Goal: Task Accomplishment & Management: Use online tool/utility

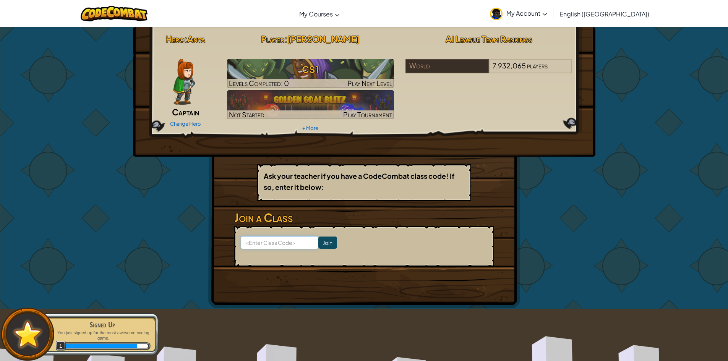
click at [272, 244] on input at bounding box center [280, 242] width 78 height 13
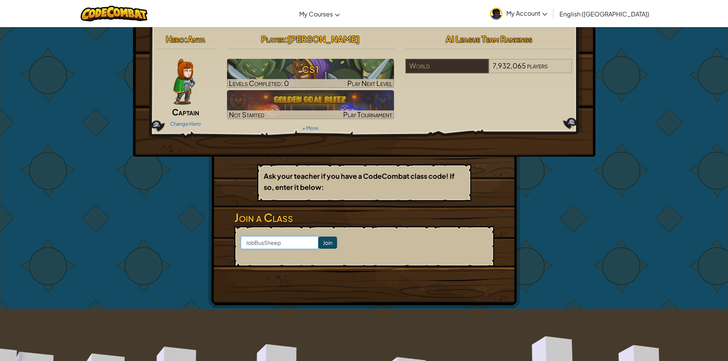
type input "JobBusSheep"
click at [321, 238] on input "Join" at bounding box center [327, 242] width 19 height 12
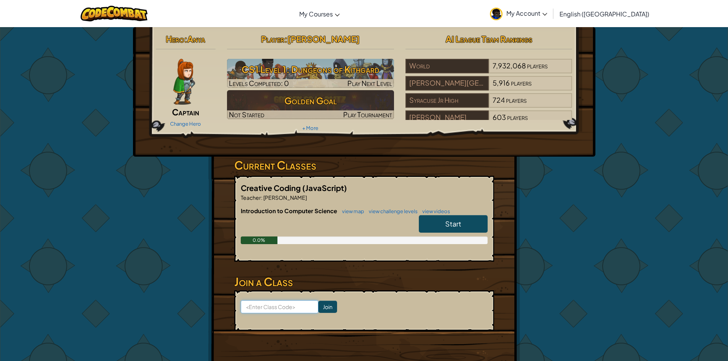
click at [272, 306] on input at bounding box center [280, 306] width 78 height 13
type input "JobBusSheep"
click at [318, 310] on input "Join" at bounding box center [327, 307] width 19 height 12
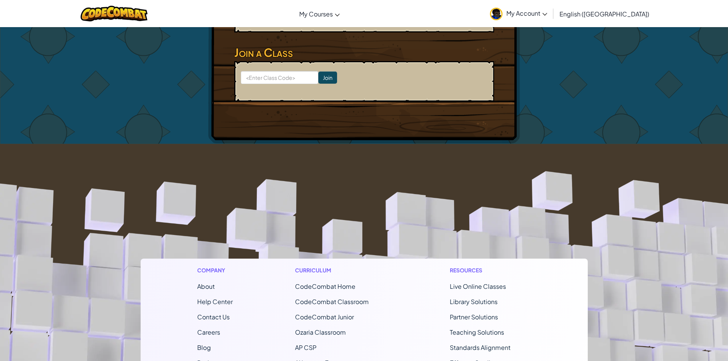
drag, startPoint x: 359, startPoint y: 222, endPoint x: 359, endPoint y: 218, distance: 3.8
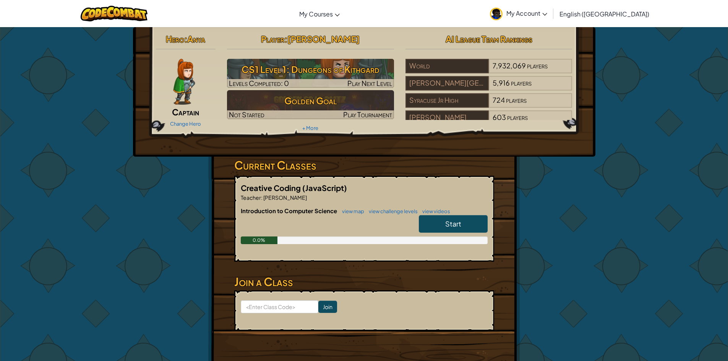
click at [180, 120] on div "Change Hero" at bounding box center [186, 123] width 60 height 12
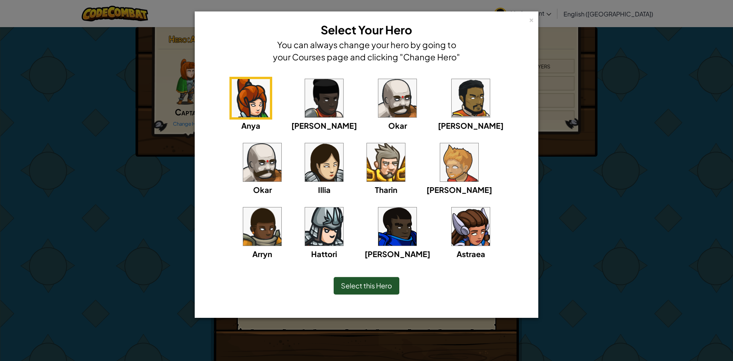
click at [379, 100] on img at bounding box center [398, 98] width 38 height 38
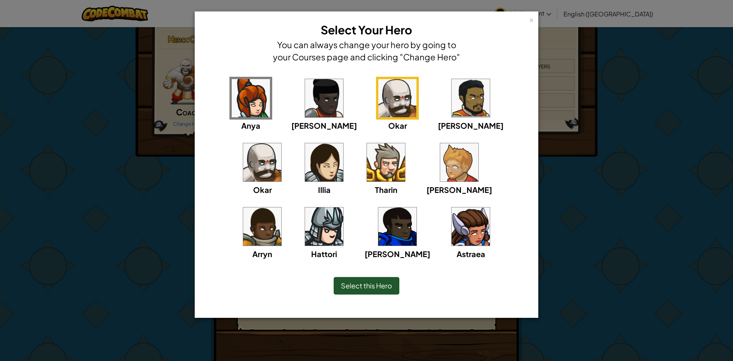
click at [373, 280] on div "Select this Hero" at bounding box center [367, 286] width 66 height 18
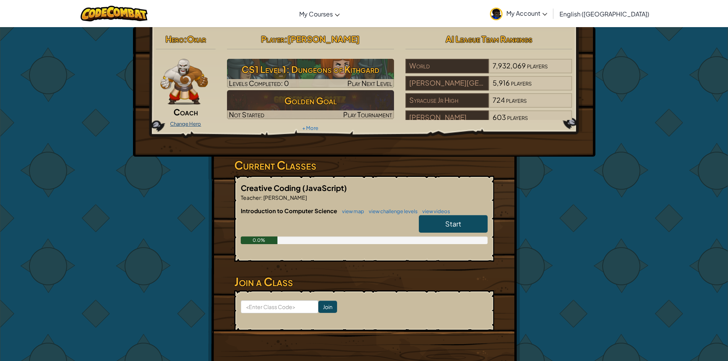
click at [184, 121] on link "Change Hero" at bounding box center [185, 124] width 31 height 6
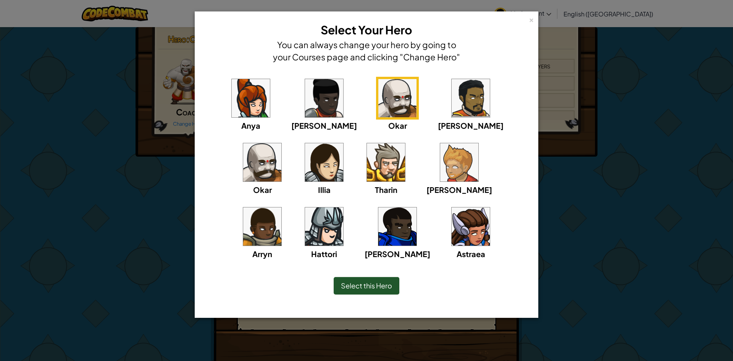
click at [379, 236] on img at bounding box center [398, 226] width 38 height 38
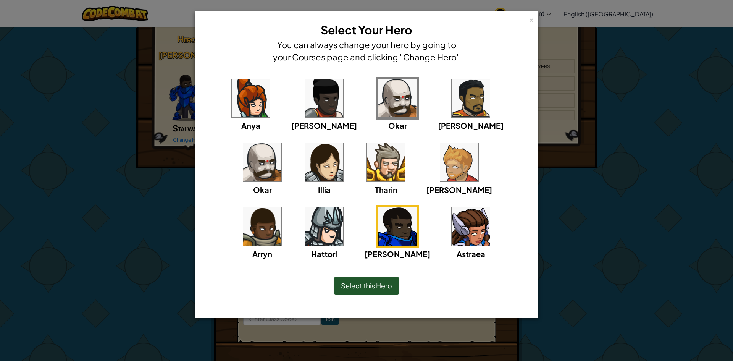
click at [371, 288] on span "Select this Hero" at bounding box center [366, 285] width 51 height 9
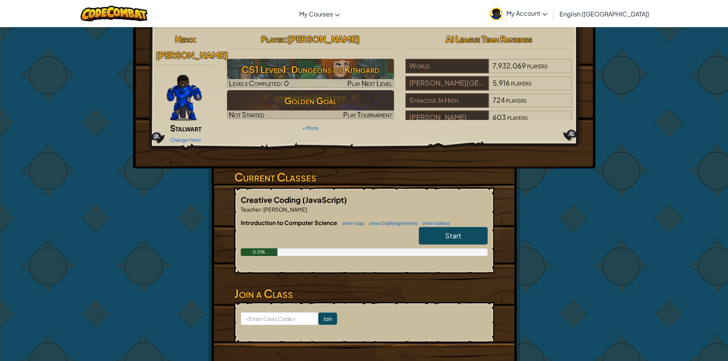
click at [188, 133] on div "Change Hero" at bounding box center [186, 139] width 60 height 12
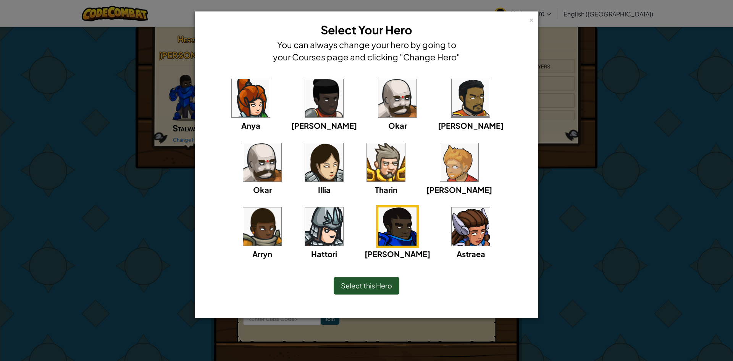
click at [440, 168] on img at bounding box center [459, 162] width 38 height 38
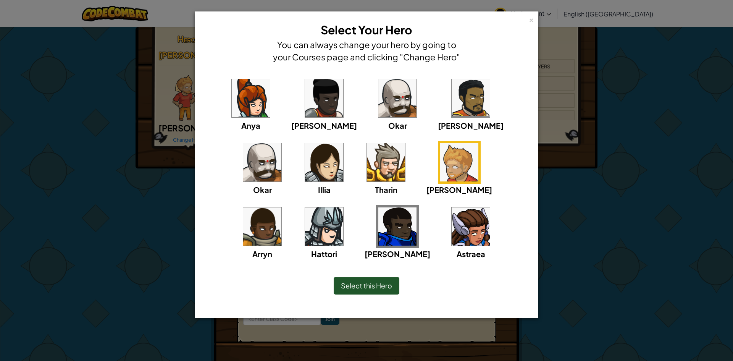
click at [367, 162] on img at bounding box center [386, 162] width 38 height 38
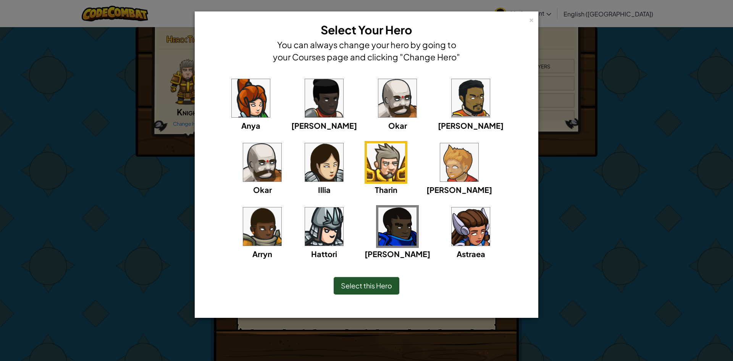
click at [440, 157] on img at bounding box center [459, 162] width 38 height 38
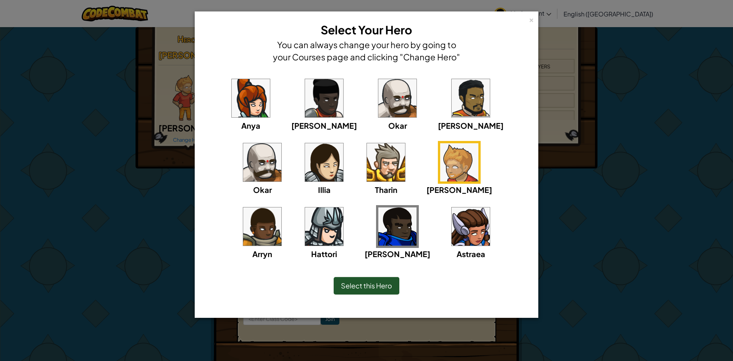
drag, startPoint x: 281, startPoint y: 145, endPoint x: 286, endPoint y: 149, distance: 6.2
click at [282, 146] on div "[PERSON_NAME] [PERSON_NAME] [PERSON_NAME] Arryn [PERSON_NAME]" at bounding box center [367, 173] width 320 height 193
click at [367, 155] on img at bounding box center [386, 162] width 38 height 38
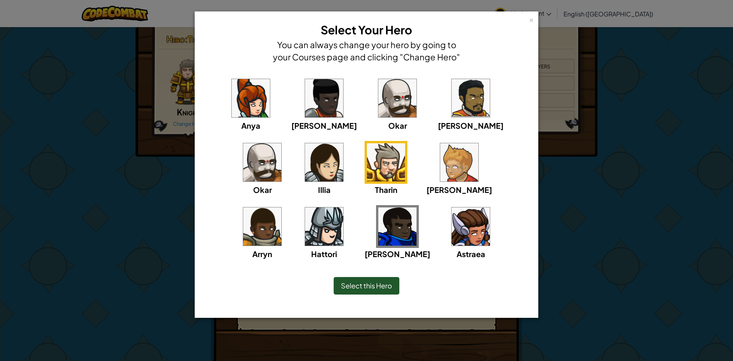
click at [365, 156] on div "[PERSON_NAME] [PERSON_NAME] [PERSON_NAME] Arryn [PERSON_NAME]" at bounding box center [367, 173] width 320 height 193
click at [440, 168] on img at bounding box center [459, 162] width 38 height 38
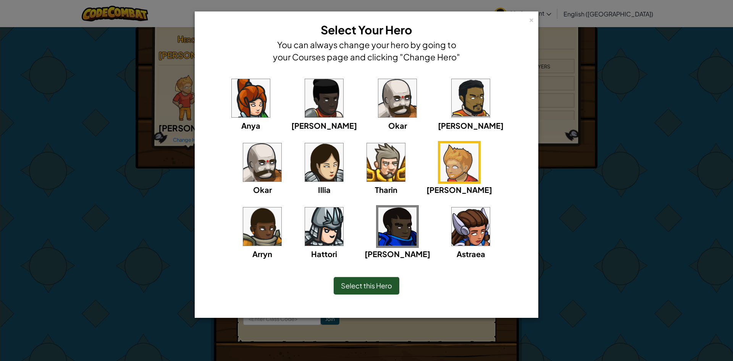
click at [358, 280] on div "Select this Hero" at bounding box center [367, 286] width 66 height 18
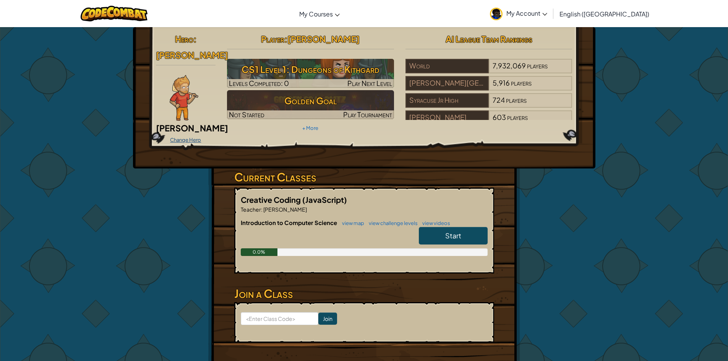
click at [186, 137] on link "Change Hero" at bounding box center [185, 140] width 31 height 6
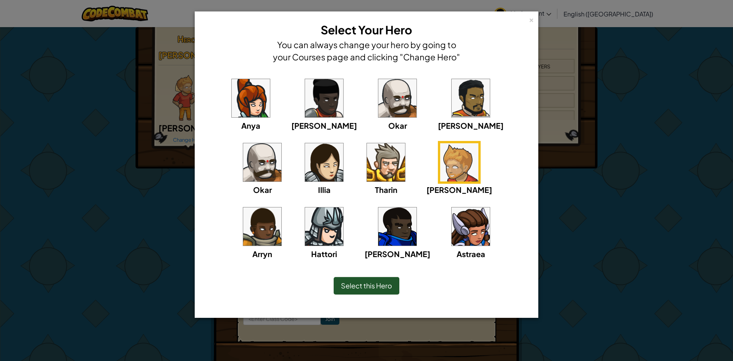
click at [379, 232] on img at bounding box center [398, 226] width 38 height 38
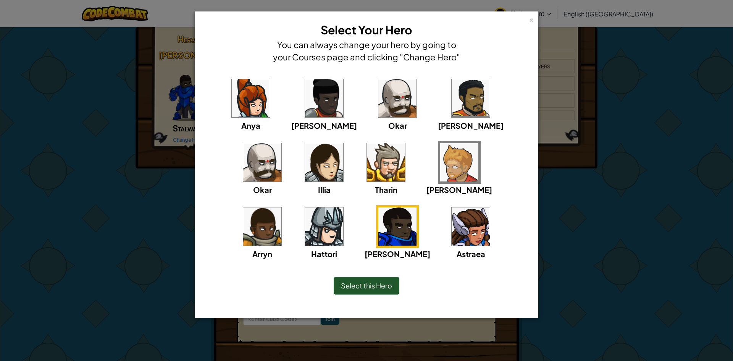
drag, startPoint x: 379, startPoint y: 291, endPoint x: 379, endPoint y: 287, distance: 4.2
click at [379, 287] on div "Select this Hero" at bounding box center [367, 286] width 66 height 18
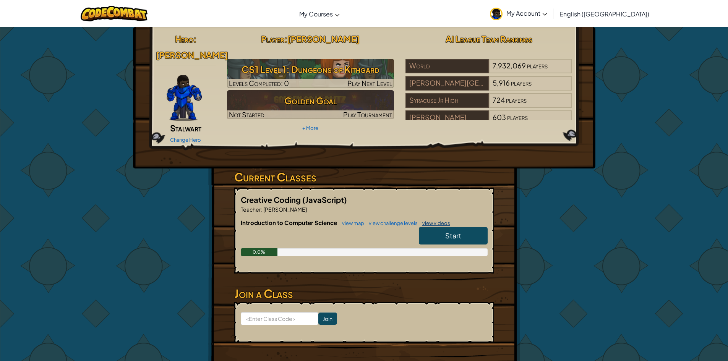
click at [444, 220] on link "view videos" at bounding box center [434, 223] width 32 height 6
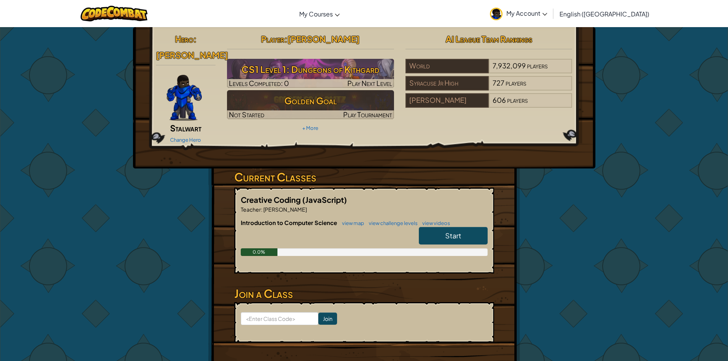
click at [467, 227] on link "Start" at bounding box center [453, 236] width 69 height 18
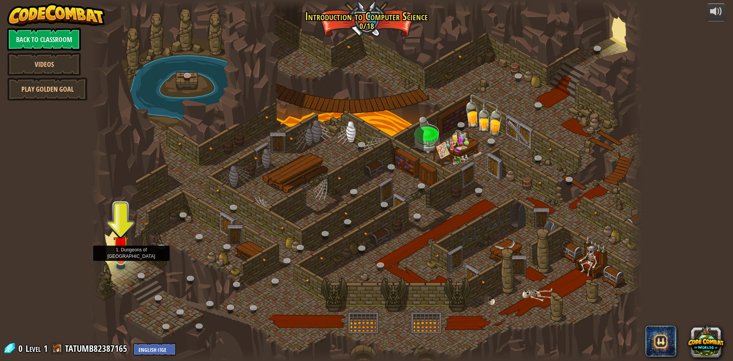
click at [121, 261] on div at bounding box center [120, 259] width 11 height 11
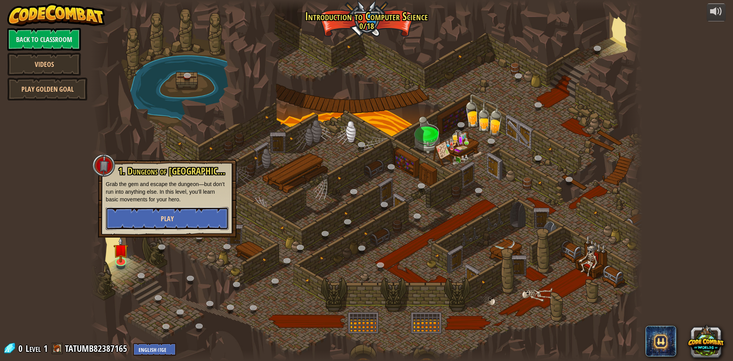
click at [180, 215] on button "Play" at bounding box center [167, 218] width 123 height 23
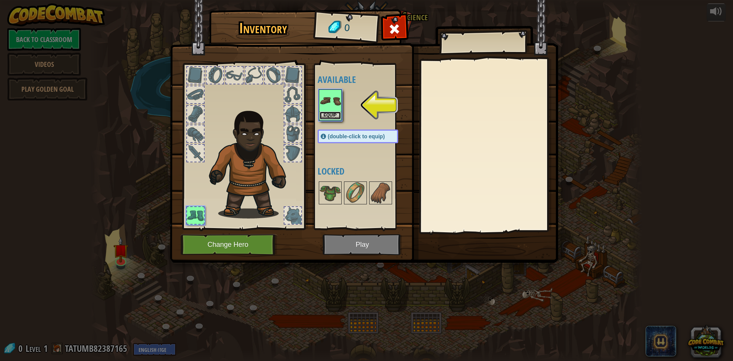
click at [335, 116] on button "Equip" at bounding box center [330, 116] width 21 height 8
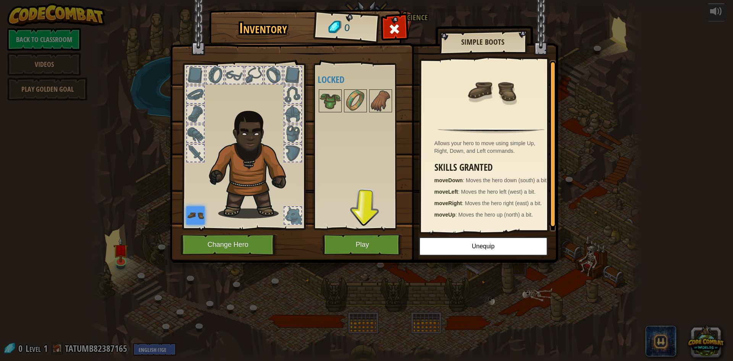
click at [197, 216] on img at bounding box center [195, 215] width 18 height 18
click at [194, 94] on div at bounding box center [195, 94] width 17 height 17
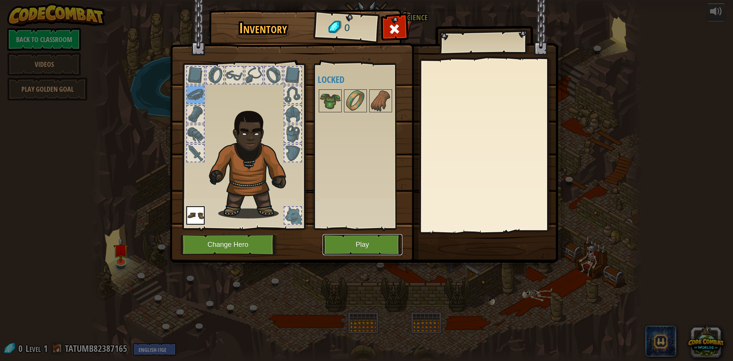
click at [358, 238] on button "Play" at bounding box center [363, 244] width 80 height 21
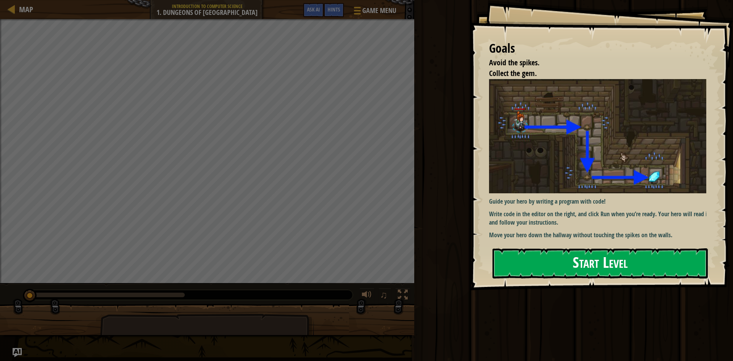
click at [625, 264] on button "Start Level" at bounding box center [600, 263] width 215 height 30
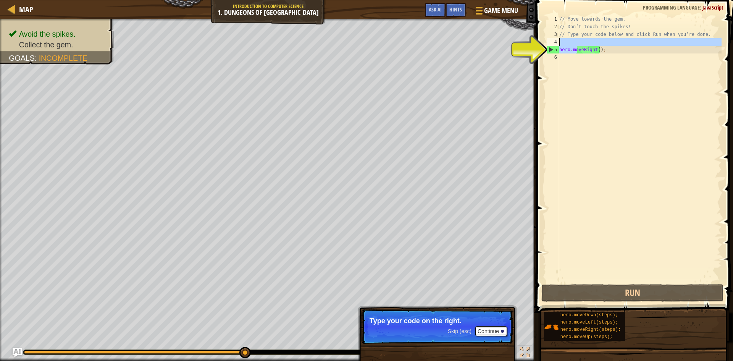
drag, startPoint x: 577, startPoint y: 48, endPoint x: 579, endPoint y: 40, distance: 7.7
click at [579, 40] on div "// Move towards the gem. // Don’t touch the spikes! // Type your code below and…" at bounding box center [640, 156] width 164 height 283
type textarea "hero.moveRight();"
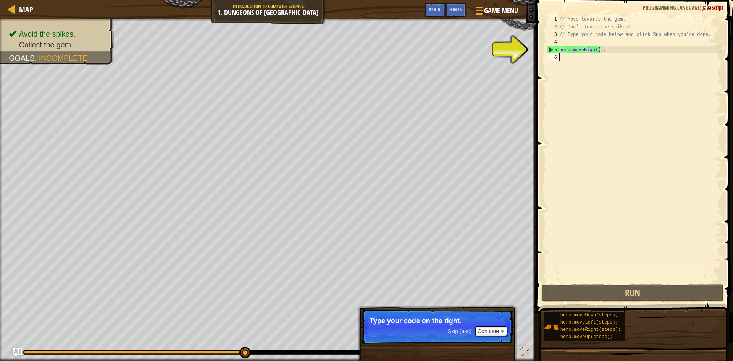
click at [573, 63] on div "// Move towards the gem. // Don’t touch the spikes! // Type your code below and…" at bounding box center [640, 156] width 164 height 283
click at [500, 337] on p "Skip (esc) Continue Type your code on the right." at bounding box center [438, 326] width 152 height 35
click at [502, 328] on button "Continue" at bounding box center [492, 331] width 32 height 10
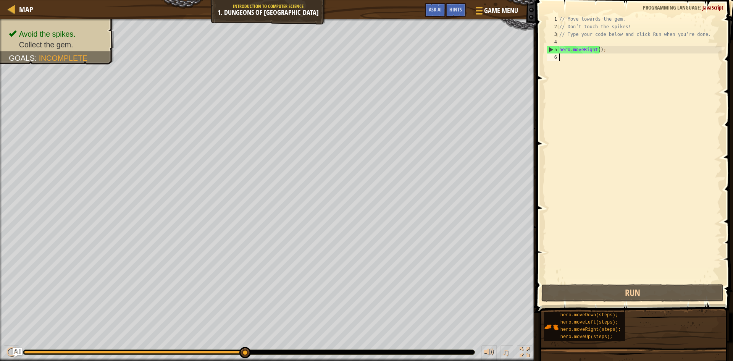
click at [561, 57] on div "// Move towards the gem. // Don’t touch the spikes! // Type your code below and…" at bounding box center [640, 156] width 164 height 283
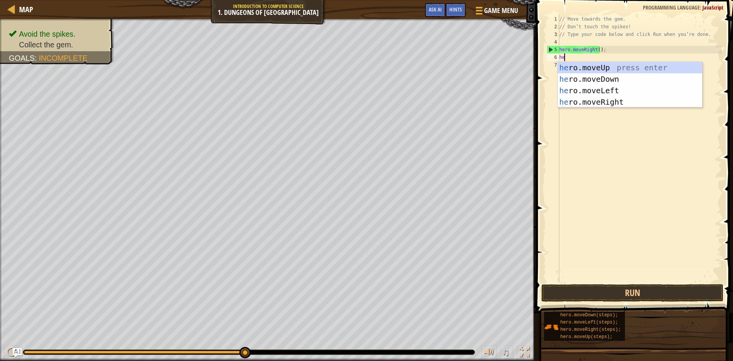
scroll to position [3, 0]
type textarea "hero"
click at [617, 81] on div "hero .moveUp press enter hero .moveDown press enter hero .moveLeft press enter …" at bounding box center [630, 96] width 144 height 69
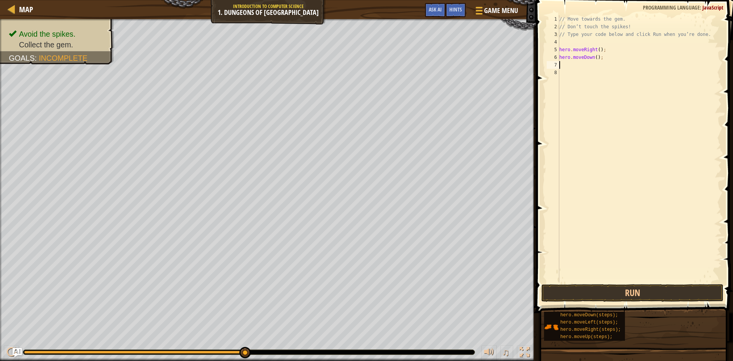
scroll to position [3, 0]
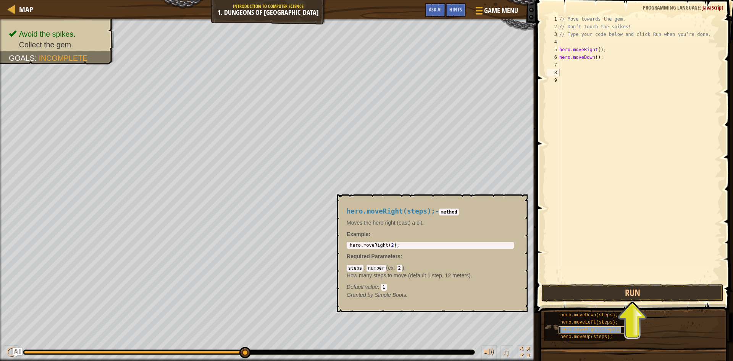
click at [600, 329] on span "hero.moveRight(steps);" at bounding box center [591, 329] width 60 height 5
click at [607, 248] on div "// Move towards the gem. // Don’t touch the spikes! // Type your code below and…" at bounding box center [640, 156] width 164 height 283
click at [563, 61] on div "// Move towards the gem. // Don’t touch the spikes! // Type your code below and…" at bounding box center [640, 156] width 164 height 283
click at [523, 203] on div "hero.moveRight(steps); - method Moves the hero right (east) a bit. Example : 1 …" at bounding box center [432, 253] width 191 height 118
click at [521, 198] on button "×" at bounding box center [519, 203] width 6 height 11
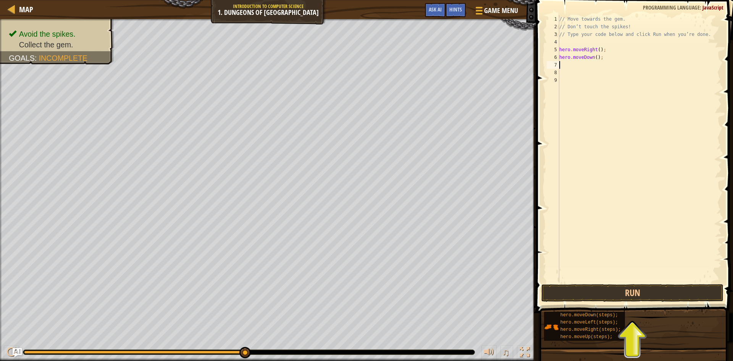
click at [579, 65] on div "// Move towards the gem. // Don’t touch the spikes! // Type your code below and…" at bounding box center [640, 156] width 164 height 283
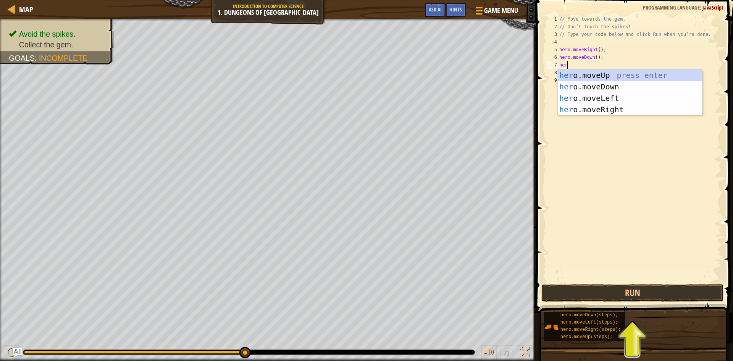
scroll to position [3, 0]
type textarea "hero"
click at [613, 106] on div "hero .moveUp press enter hero .moveDown press enter hero .moveLeft press enter …" at bounding box center [630, 104] width 144 height 69
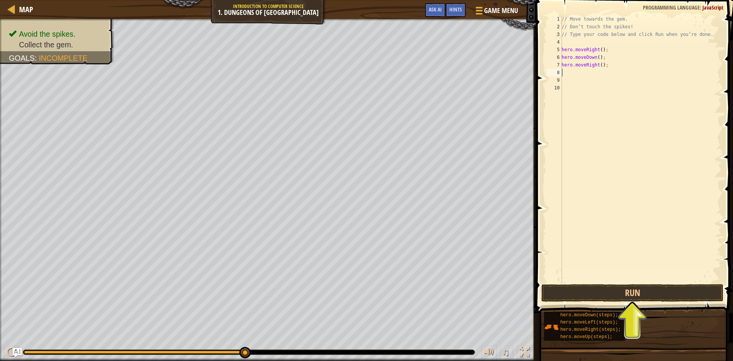
scroll to position [3, 0]
click at [647, 289] on button "Run" at bounding box center [633, 293] width 182 height 18
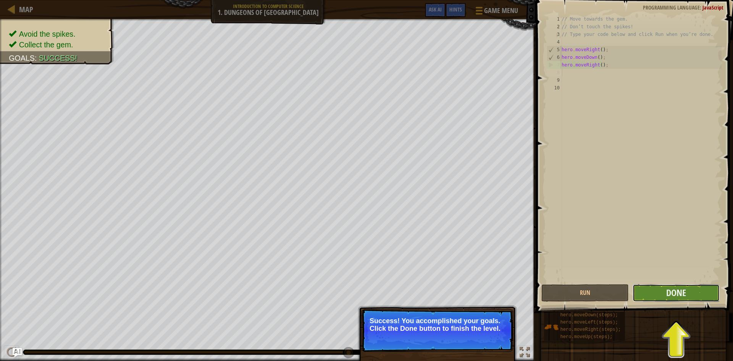
click at [704, 295] on button "Done" at bounding box center [676, 293] width 87 height 18
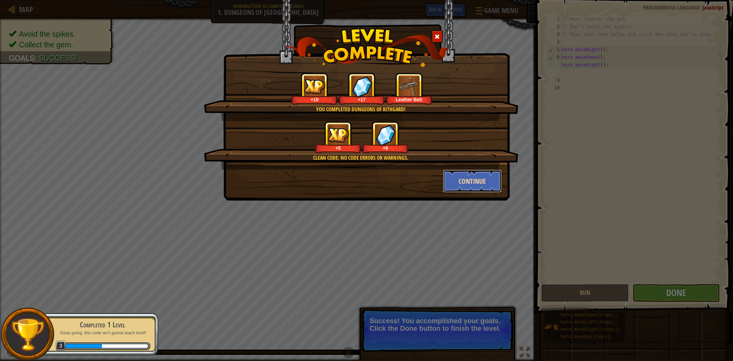
click at [460, 181] on button "Continue" at bounding box center [472, 181] width 59 height 23
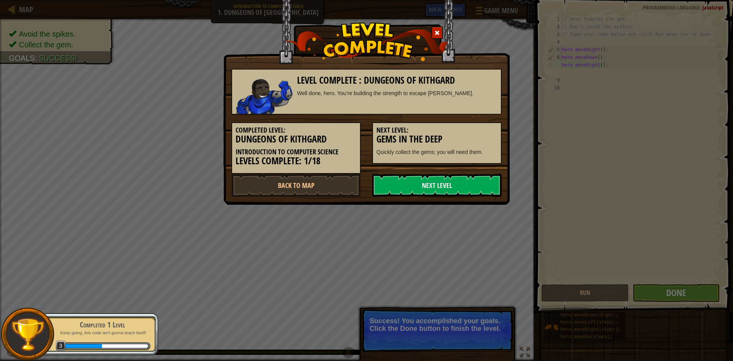
click at [460, 181] on link "Next Level" at bounding box center [436, 185] width 129 height 23
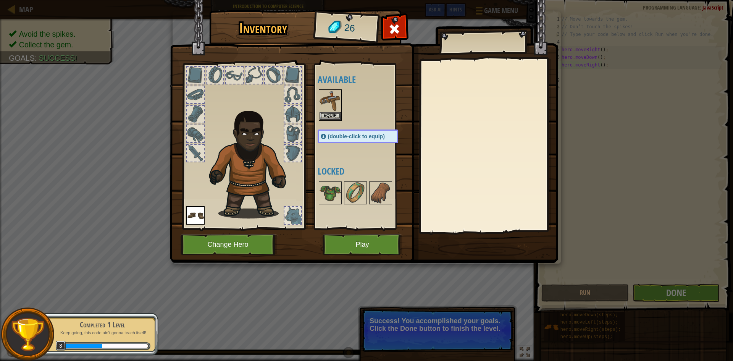
click at [290, 215] on div at bounding box center [293, 215] width 17 height 17
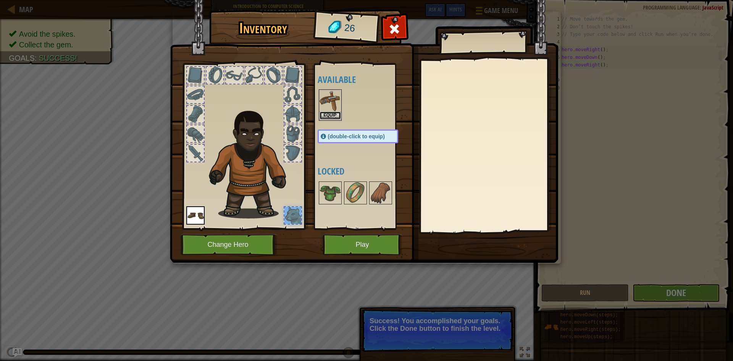
click at [336, 113] on button "Equip" at bounding box center [330, 116] width 21 height 8
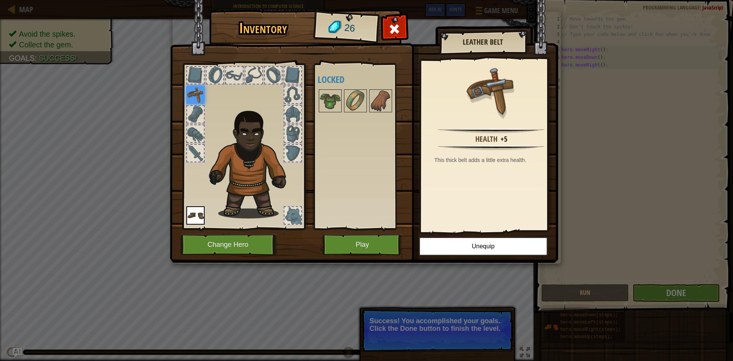
click at [197, 109] on div at bounding box center [195, 114] width 17 height 17
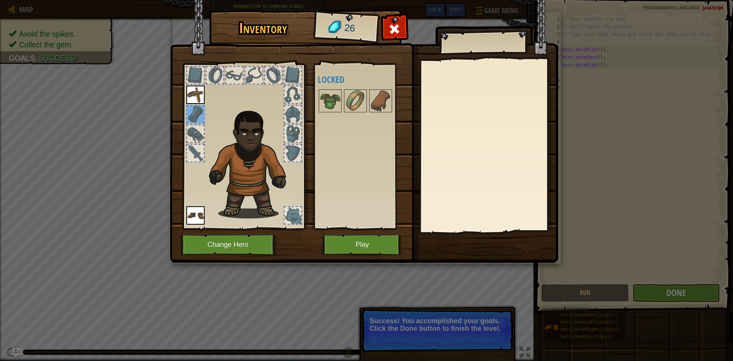
click at [199, 72] on div at bounding box center [195, 75] width 17 height 17
click at [213, 68] on div at bounding box center [215, 75] width 17 height 17
drag, startPoint x: 222, startPoint y: 73, endPoint x: 236, endPoint y: 73, distance: 13.8
click at [229, 73] on div at bounding box center [244, 144] width 126 height 172
drag, startPoint x: 236, startPoint y: 73, endPoint x: 241, endPoint y: 72, distance: 5.0
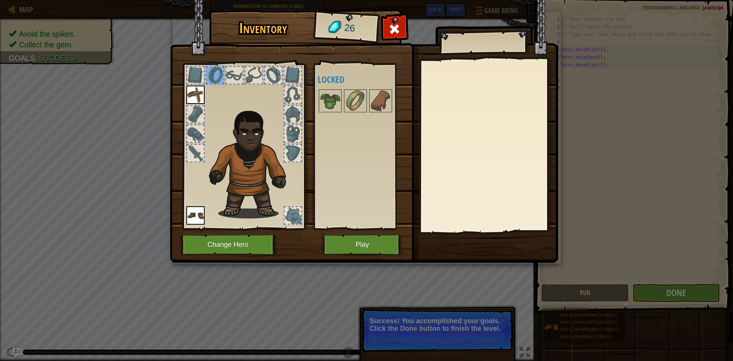
click at [236, 73] on div at bounding box center [234, 75] width 17 height 17
click at [247, 71] on div at bounding box center [254, 75] width 17 height 17
drag, startPoint x: 264, startPoint y: 73, endPoint x: 268, endPoint y: 74, distance: 4.3
click at [268, 74] on div at bounding box center [273, 75] width 18 height 18
click at [290, 79] on div at bounding box center [293, 75] width 17 height 17
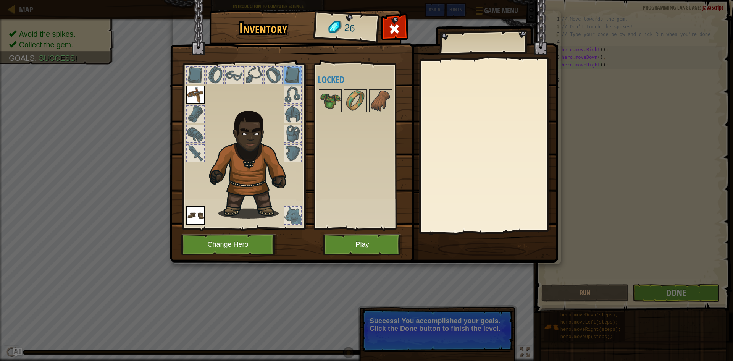
click at [290, 91] on div at bounding box center [293, 94] width 17 height 17
click at [296, 112] on div at bounding box center [293, 114] width 17 height 17
drag, startPoint x: 298, startPoint y: 127, endPoint x: 298, endPoint y: 139, distance: 12.6
click at [298, 136] on div at bounding box center [293, 133] width 17 height 17
click at [298, 154] on div at bounding box center [293, 153] width 17 height 17
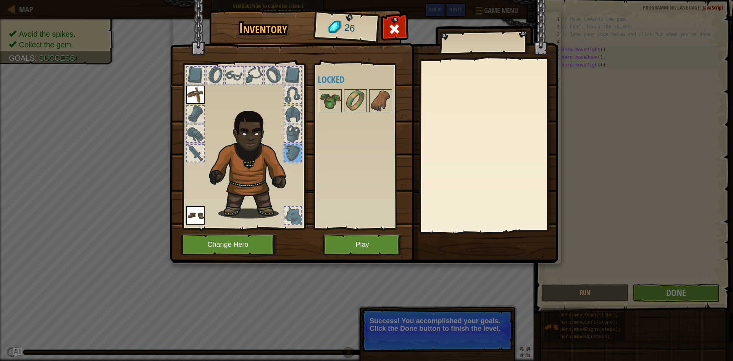
drag, startPoint x: 196, startPoint y: 157, endPoint x: 201, endPoint y: 142, distance: 15.6
click at [198, 149] on div at bounding box center [195, 153] width 17 height 17
drag, startPoint x: 204, startPoint y: 132, endPoint x: 200, endPoint y: 113, distance: 19.5
click at [204, 126] on div at bounding box center [195, 134] width 18 height 18
click at [200, 104] on div at bounding box center [244, 144] width 126 height 172
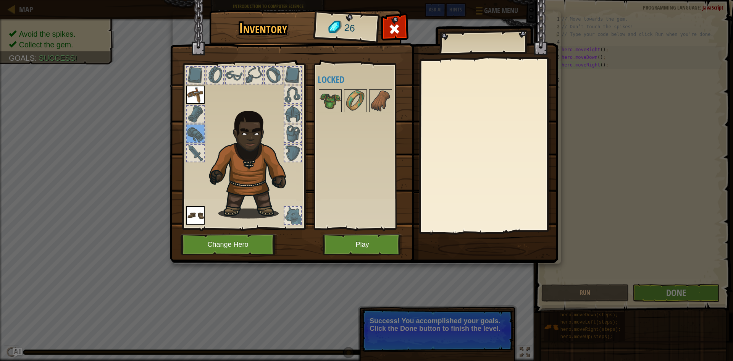
click at [191, 107] on div at bounding box center [195, 114] width 17 height 17
click at [293, 218] on div at bounding box center [293, 215] width 17 height 17
click at [351, 246] on button "Play" at bounding box center [363, 244] width 80 height 21
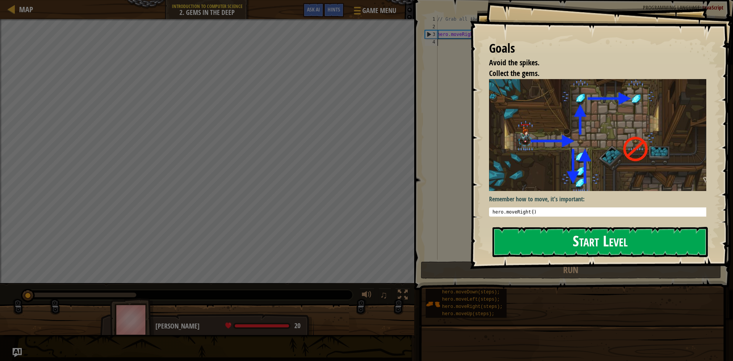
click at [547, 249] on button "Start Level" at bounding box center [600, 242] width 215 height 30
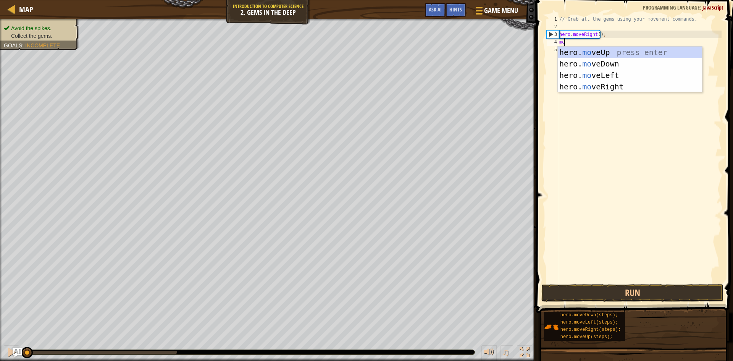
scroll to position [3, 0]
type textarea "move"
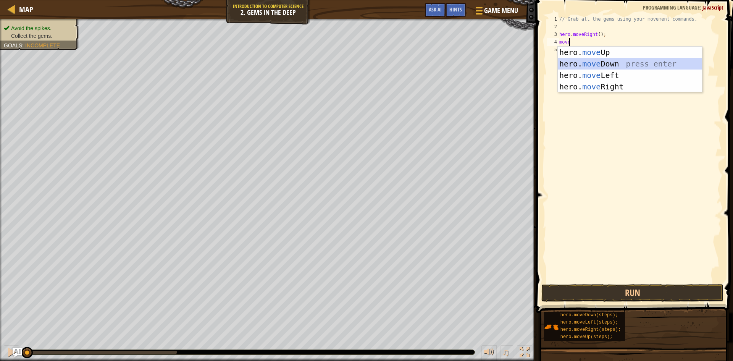
click at [611, 61] on div "hero. move Up press enter hero. move Down press enter hero. move Left press ent…" at bounding box center [630, 81] width 144 height 69
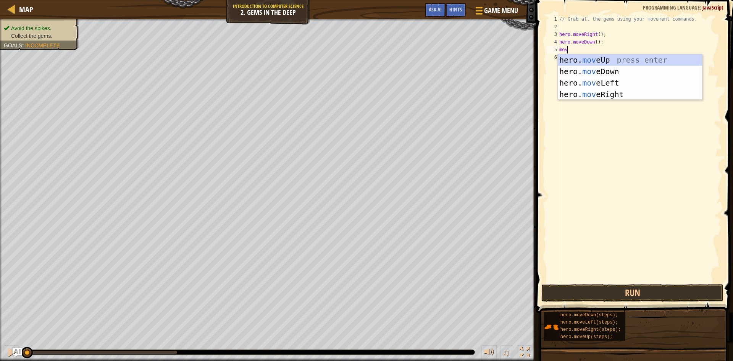
type textarea "move"
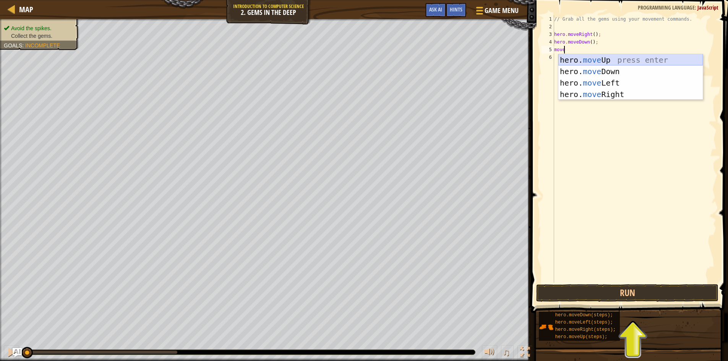
click at [600, 58] on div "hero. move Up press enter hero. move Down press enter hero. move Left press ent…" at bounding box center [630, 88] width 144 height 69
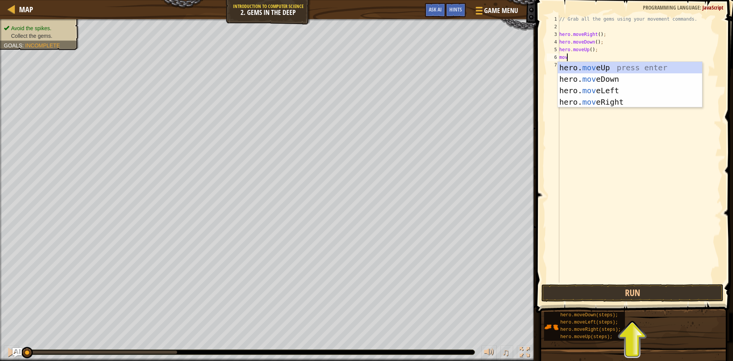
type textarea "move"
click at [612, 104] on div "hero. move Up press enter hero. move Down press enter hero. move Left press ent…" at bounding box center [630, 96] width 144 height 69
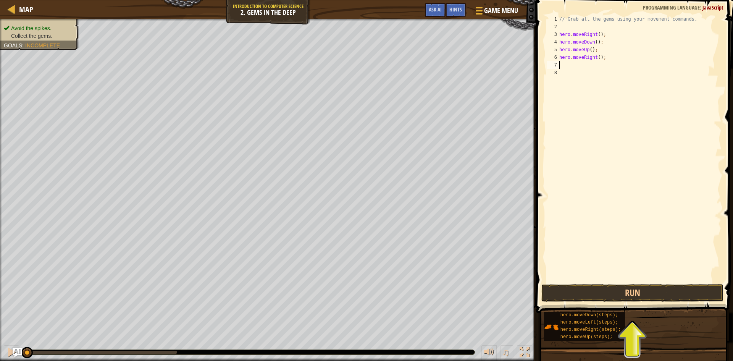
scroll to position [3, 0]
click at [604, 296] on button "Run" at bounding box center [633, 293] width 182 height 18
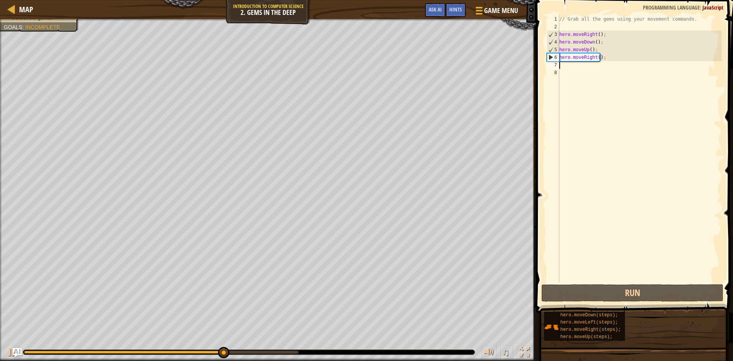
click at [620, 64] on div "// Grab all the gems using your movement commands. hero . moveRight ( ) ; hero …" at bounding box center [640, 156] width 164 height 283
click at [620, 58] on div "// Grab all the gems using your movement commands. hero . moveRight ( ) ; hero …" at bounding box center [640, 156] width 164 height 283
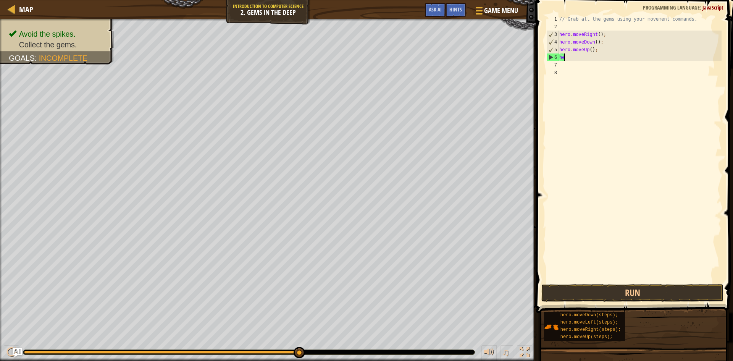
type textarea "h"
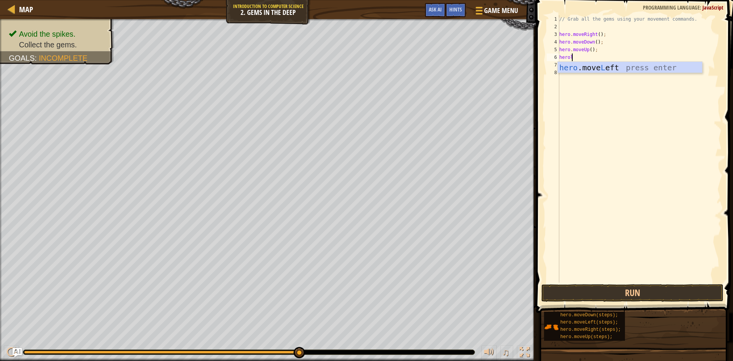
scroll to position [3, 1]
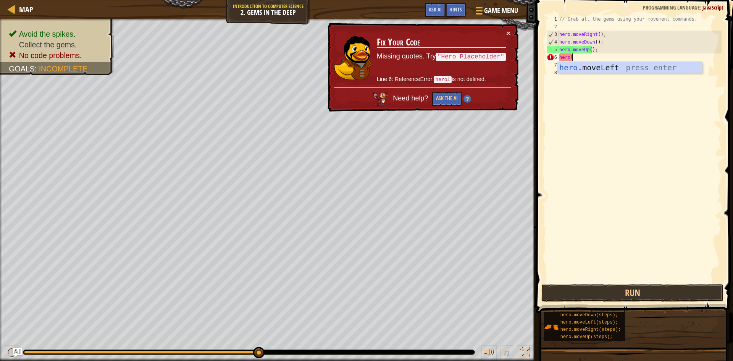
type textarea "hero"
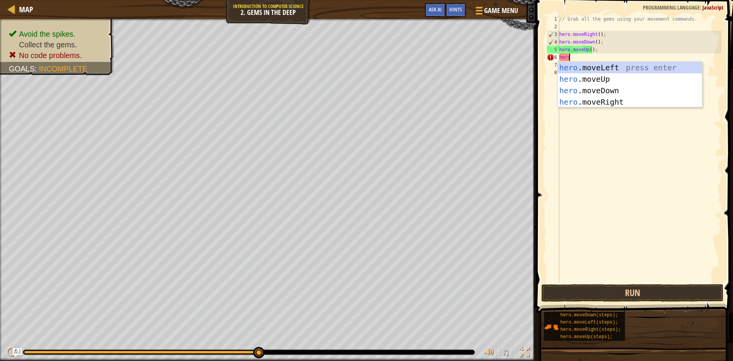
scroll to position [3, 0]
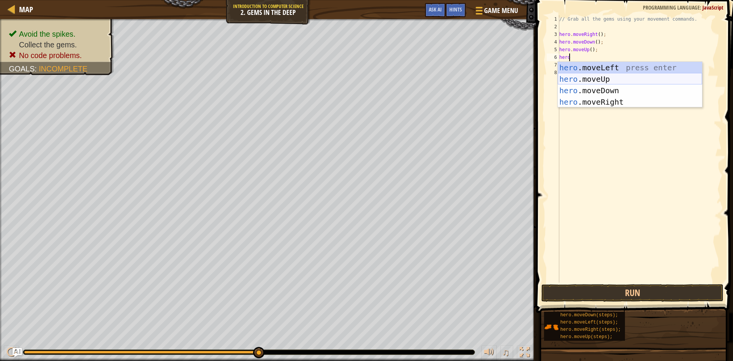
click at [609, 75] on div "hero .moveLeft press enter hero .moveUp press enter hero .moveDown press enter …" at bounding box center [630, 96] width 144 height 69
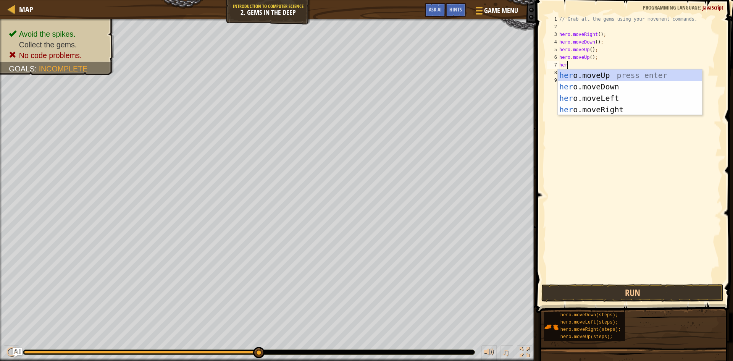
type textarea "hero"
click at [610, 106] on div "hero .moveUp press enter hero .moveDown press enter hero .moveLeft press enter …" at bounding box center [630, 104] width 144 height 69
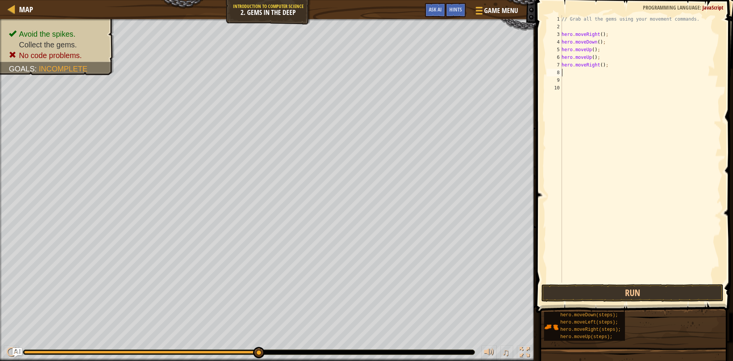
scroll to position [3, 0]
click at [660, 287] on button "Run" at bounding box center [633, 293] width 182 height 18
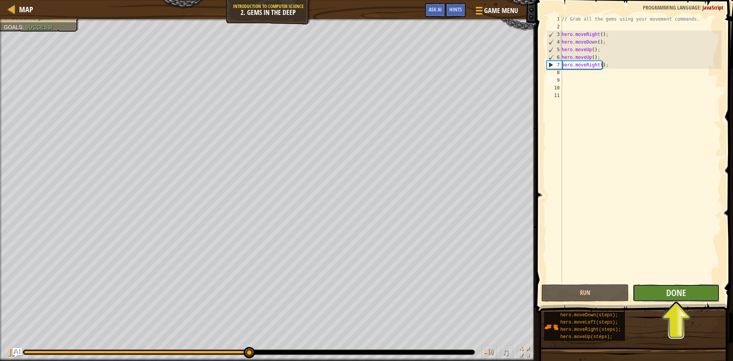
click at [692, 288] on button "Done" at bounding box center [676, 293] width 87 height 18
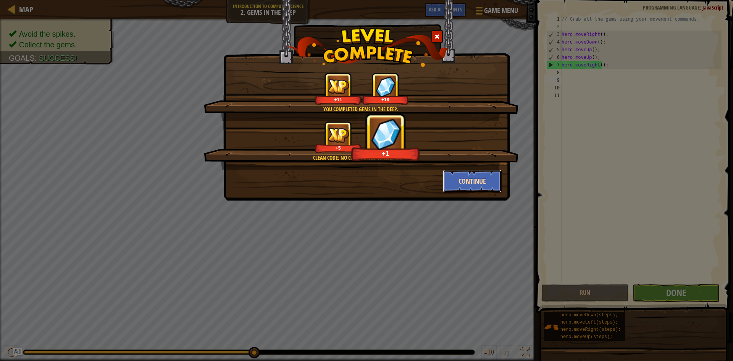
click at [456, 179] on button "Continue" at bounding box center [472, 181] width 59 height 23
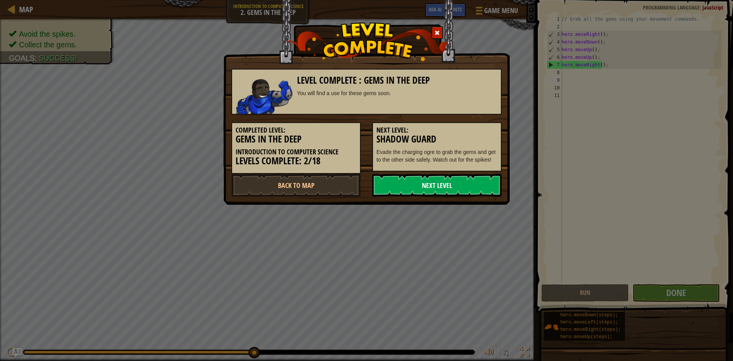
click at [447, 185] on link "Next Level" at bounding box center [436, 185] width 129 height 23
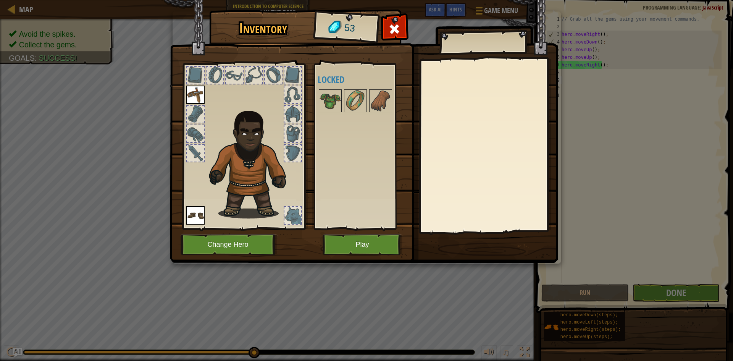
click at [193, 112] on div at bounding box center [195, 114] width 17 height 17
click at [202, 132] on div at bounding box center [195, 133] width 17 height 17
click at [193, 160] on div at bounding box center [195, 153] width 17 height 17
click at [291, 148] on div at bounding box center [293, 153] width 17 height 17
drag, startPoint x: 297, startPoint y: 126, endPoint x: 297, endPoint y: 107, distance: 19.1
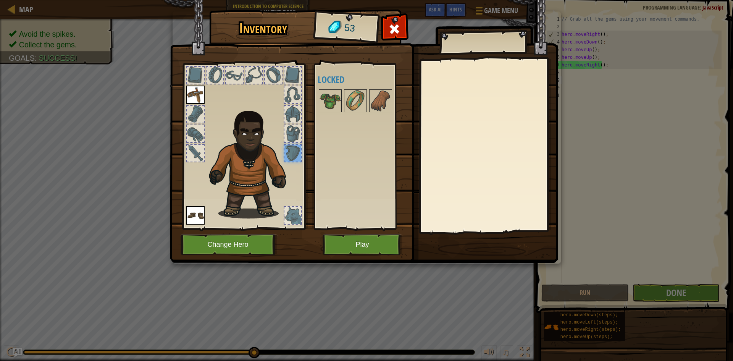
click at [297, 122] on div at bounding box center [244, 144] width 126 height 172
drag, startPoint x: 296, startPoint y: 105, endPoint x: 288, endPoint y: 116, distance: 13.7
click at [293, 108] on div at bounding box center [244, 144] width 126 height 172
click at [291, 111] on div at bounding box center [293, 114] width 17 height 17
click at [286, 141] on div at bounding box center [293, 133] width 17 height 17
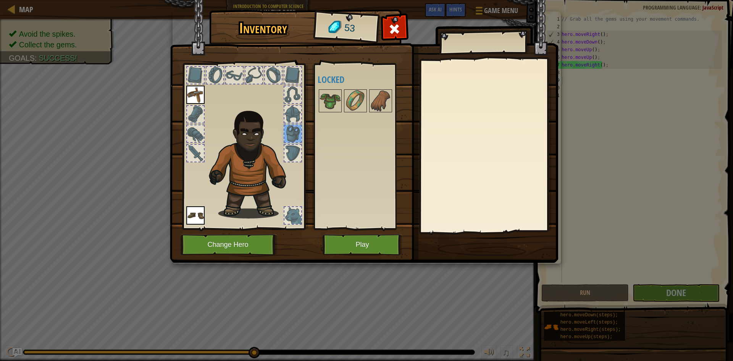
click at [290, 104] on div at bounding box center [244, 144] width 126 height 172
click at [290, 93] on div at bounding box center [293, 94] width 17 height 17
click at [295, 66] on div at bounding box center [293, 75] width 18 height 18
click at [267, 69] on div at bounding box center [273, 75] width 17 height 17
click at [251, 73] on div at bounding box center [254, 75] width 17 height 17
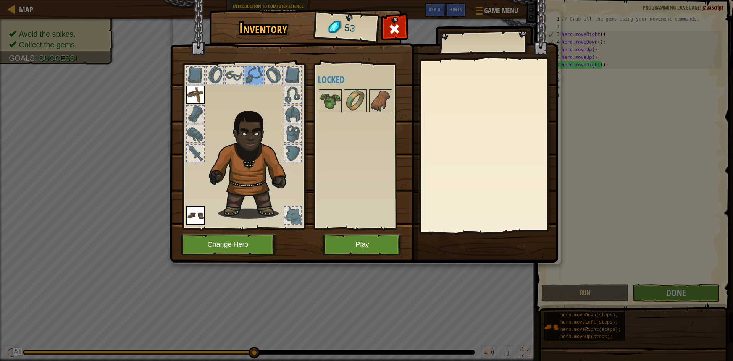
click at [234, 75] on div at bounding box center [234, 75] width 17 height 17
click at [209, 70] on div at bounding box center [215, 75] width 17 height 17
click at [187, 71] on div at bounding box center [195, 75] width 17 height 17
click at [301, 211] on div at bounding box center [293, 215] width 17 height 17
click at [234, 236] on button "Change Hero" at bounding box center [229, 244] width 97 height 21
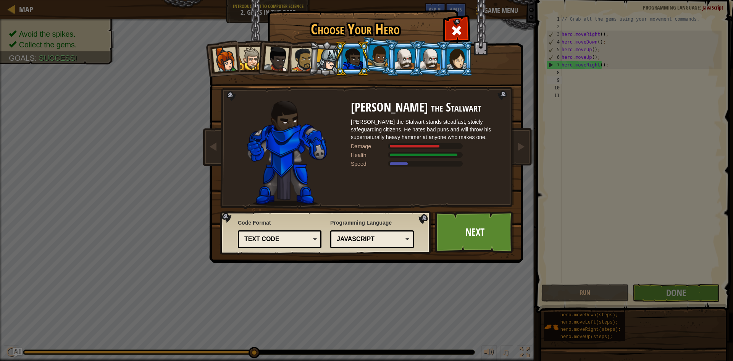
click at [269, 279] on div "Choose Your Hero 53 Captain [PERSON_NAME] Anya is a no-nonsense leader who isn'…" at bounding box center [366, 180] width 733 height 361
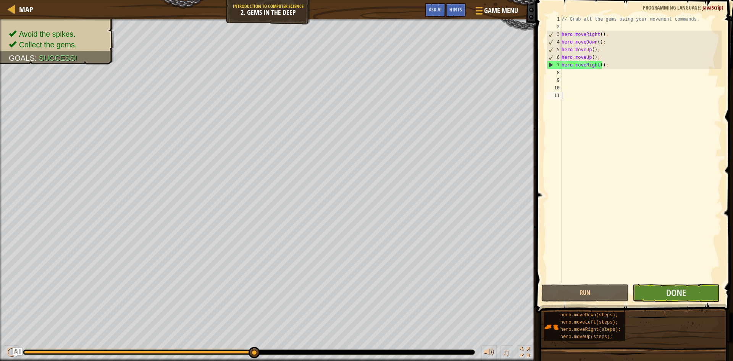
click at [681, 277] on div "// Grab all the gems using your movement commands. hero . moveRight ( ) ; hero …" at bounding box center [641, 156] width 162 height 283
drag, startPoint x: 681, startPoint y: 298, endPoint x: 677, endPoint y: 291, distance: 8.1
click at [677, 291] on span "Done" at bounding box center [677, 292] width 20 height 12
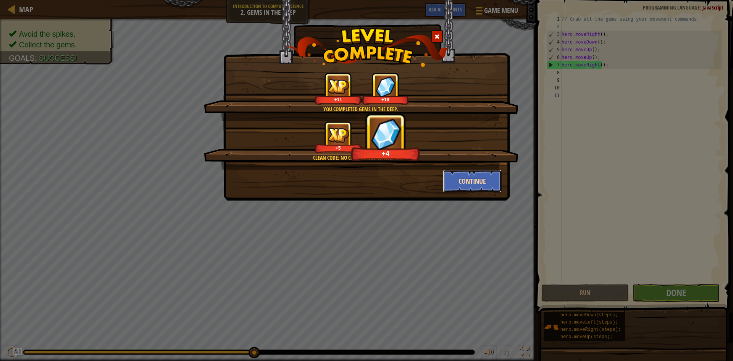
click at [474, 181] on button "Continue" at bounding box center [472, 181] width 59 height 23
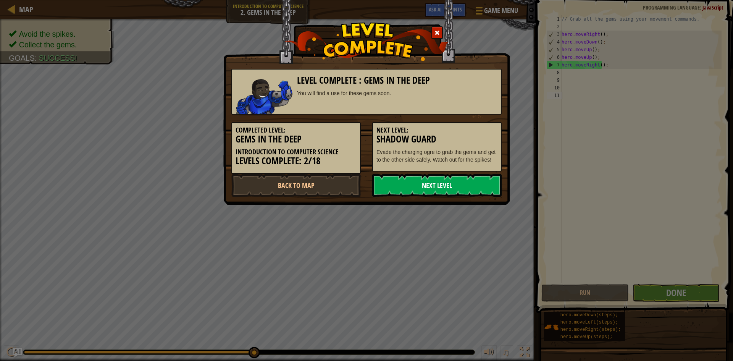
click at [474, 182] on link "Next Level" at bounding box center [436, 185] width 129 height 23
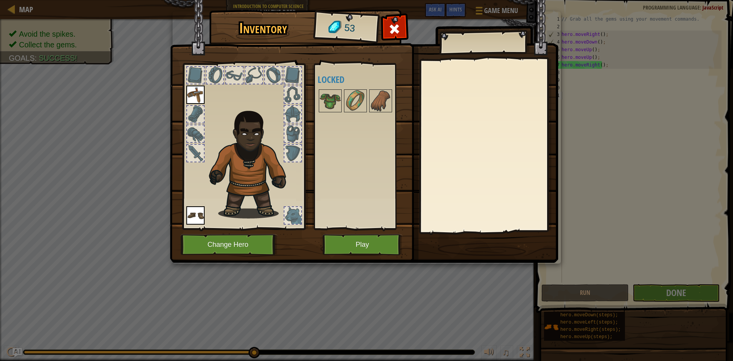
click at [354, 234] on img at bounding box center [364, 123] width 388 height 277
click at [372, 240] on button "Play" at bounding box center [363, 244] width 80 height 21
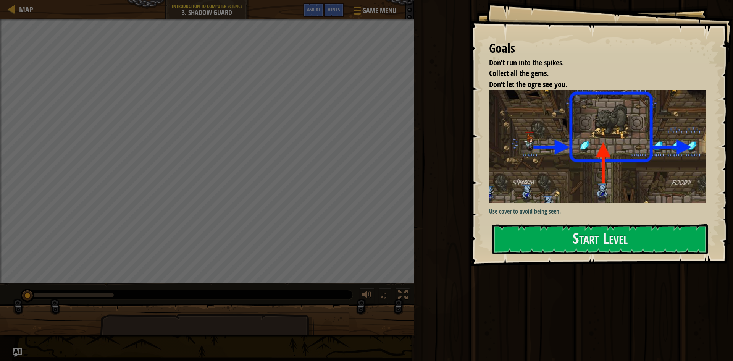
click at [562, 208] on p "Use cover to avoid being seen." at bounding box center [600, 211] width 223 height 9
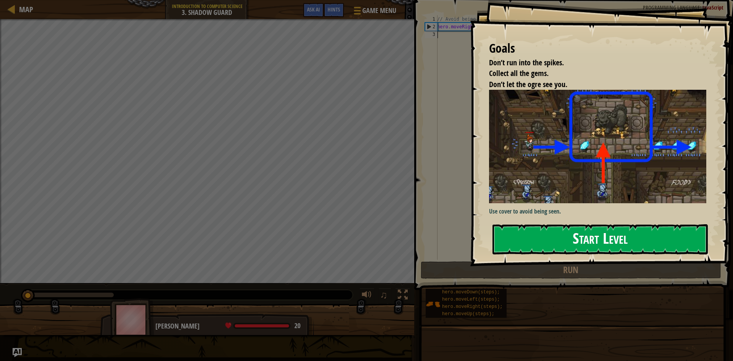
click at [565, 238] on button "Start Level" at bounding box center [600, 239] width 215 height 30
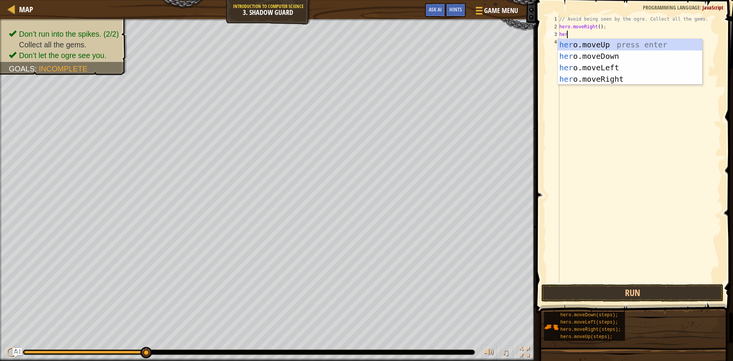
scroll to position [3, 0]
type textarea "hero"
click at [605, 43] on div "hero .moveUp press enter hero .moveDown press enter hero .moveLeft press enter …" at bounding box center [630, 73] width 144 height 69
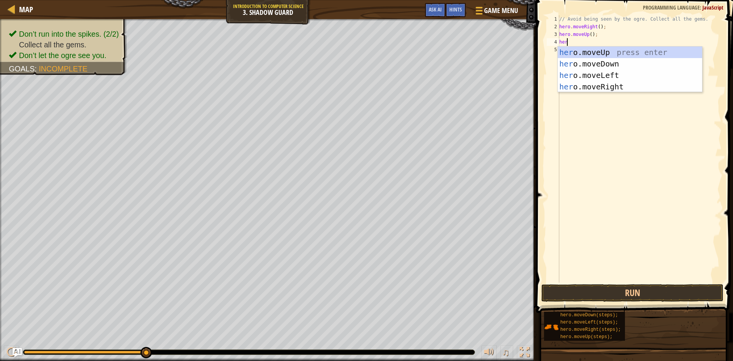
type textarea "hero"
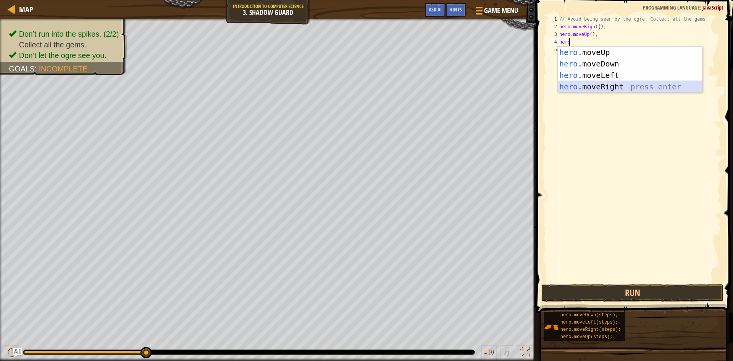
click at [618, 84] on div "hero .moveUp press enter hero .moveDown press enter hero .moveLeft press enter …" at bounding box center [630, 81] width 144 height 69
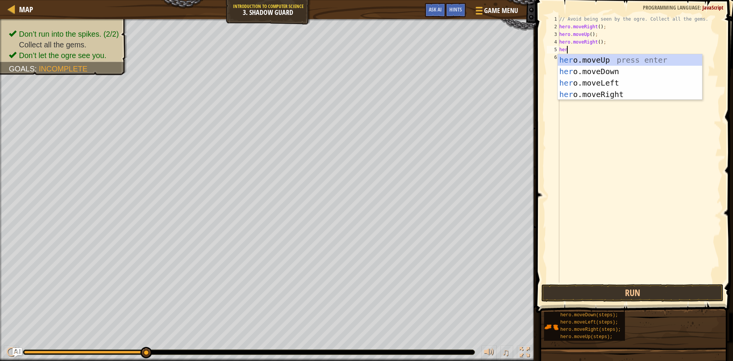
type textarea "hero"
click at [610, 67] on div "hero .moveUp press enter hero .moveDown press enter hero .moveLeft press enter …" at bounding box center [630, 88] width 144 height 69
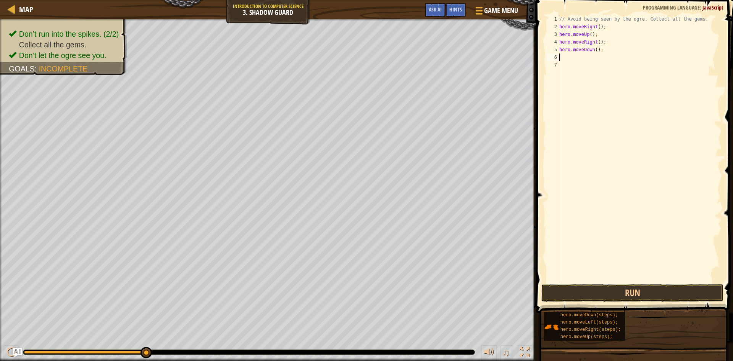
scroll to position [3, 0]
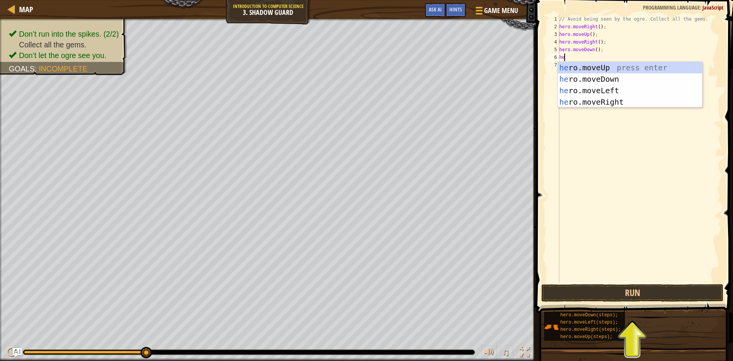
type textarea "her"
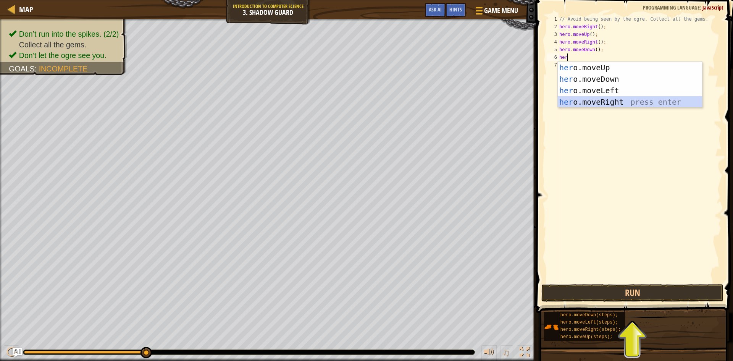
click at [631, 99] on div "her o.moveUp press enter her o.moveDown press enter her o.moveLeft press enter …" at bounding box center [630, 96] width 144 height 69
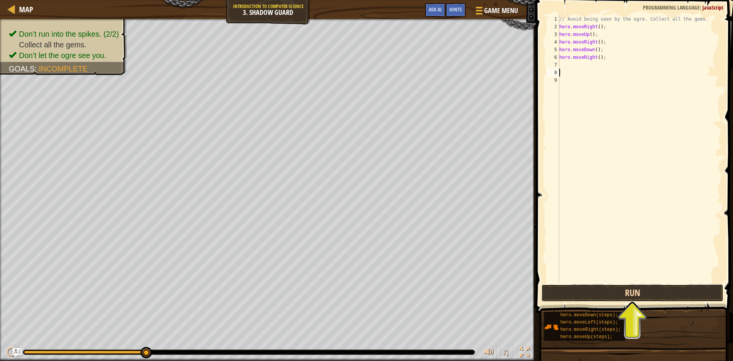
click at [622, 290] on button "Run" at bounding box center [633, 293] width 182 height 18
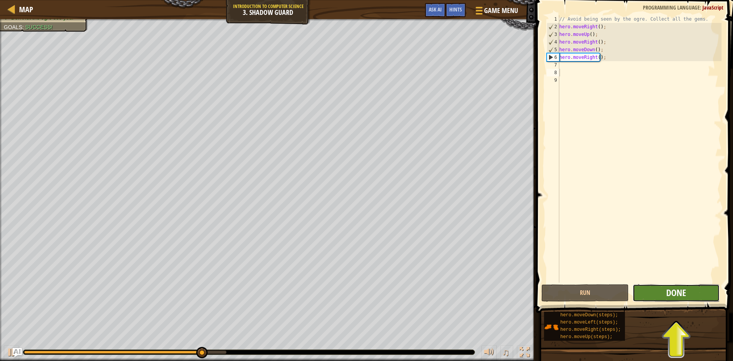
click at [677, 292] on span "Done" at bounding box center [677, 292] width 20 height 12
